Goal: Find specific page/section

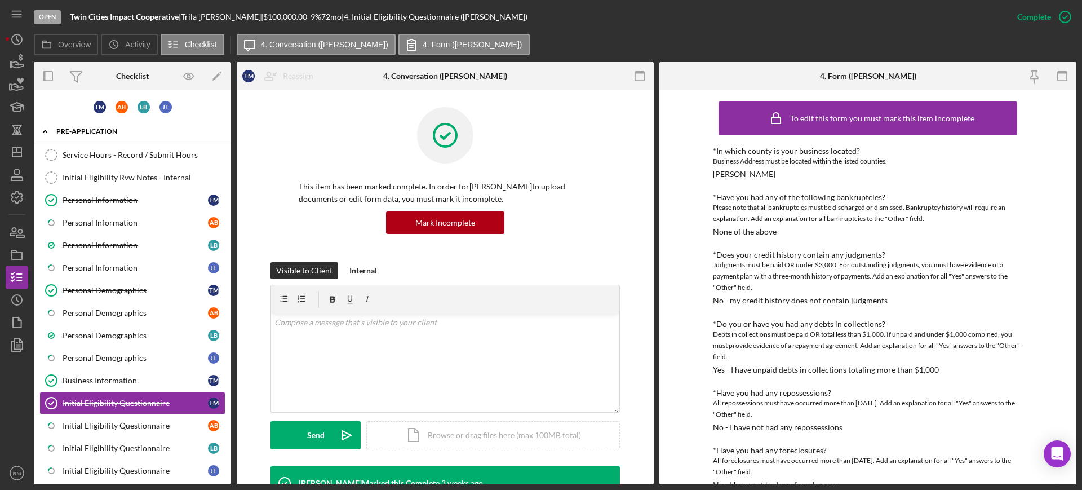
scroll to position [756, 0]
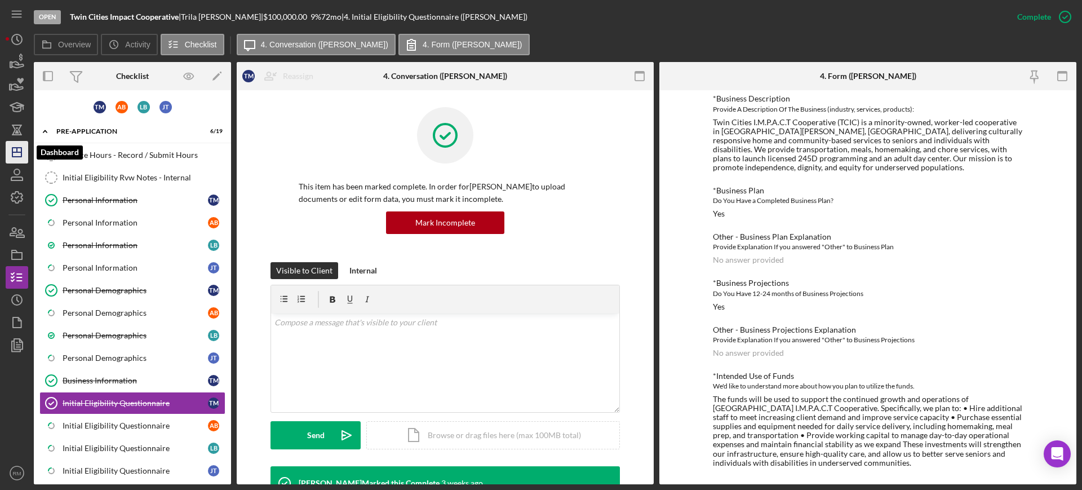
click at [14, 156] on icon "Icon/Dashboard" at bounding box center [17, 152] width 28 height 28
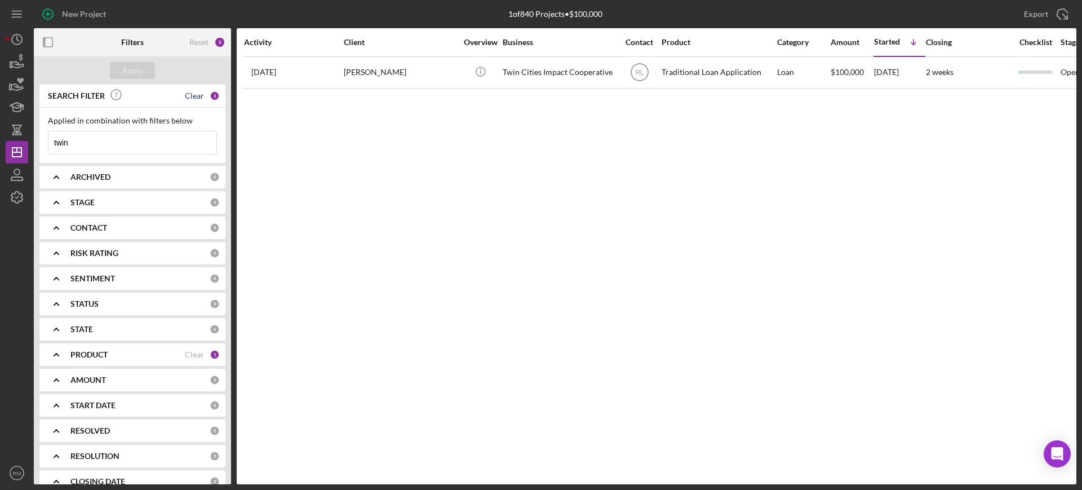
click at [190, 95] on div "Clear" at bounding box center [194, 95] width 19 height 9
click at [135, 69] on div "Apply" at bounding box center [132, 70] width 21 height 17
